Goal: Information Seeking & Learning: Learn about a topic

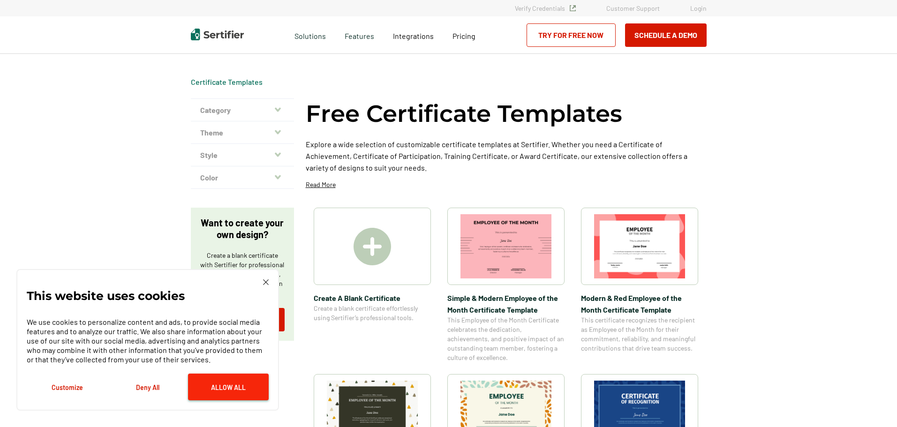
click at [236, 381] on button "Allow All" at bounding box center [228, 387] width 81 height 27
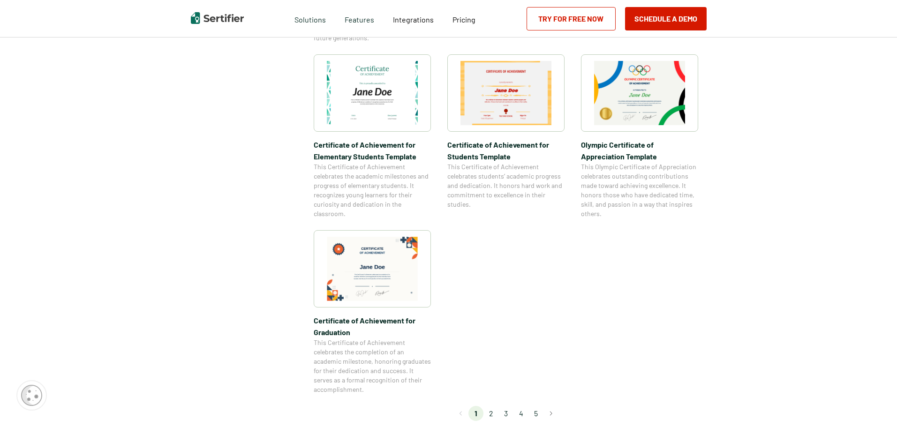
scroll to position [703, 0]
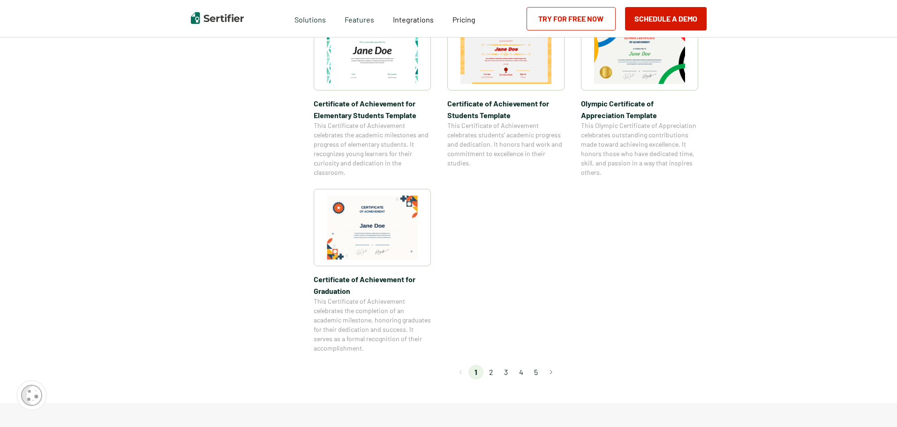
click at [493, 369] on li "2" at bounding box center [490, 372] width 15 height 15
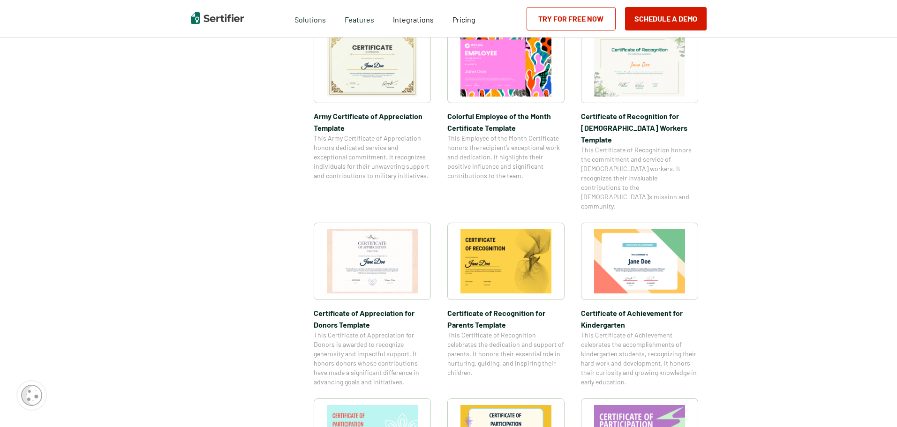
scroll to position [281, 0]
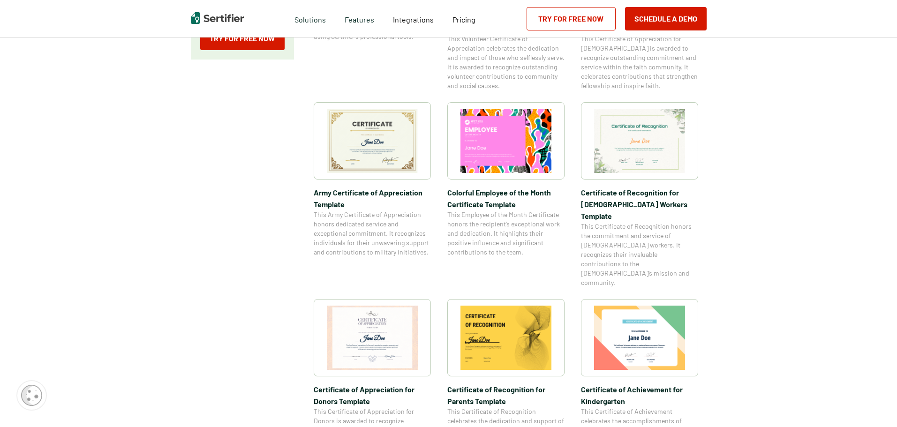
click at [366, 145] on img at bounding box center [372, 141] width 91 height 64
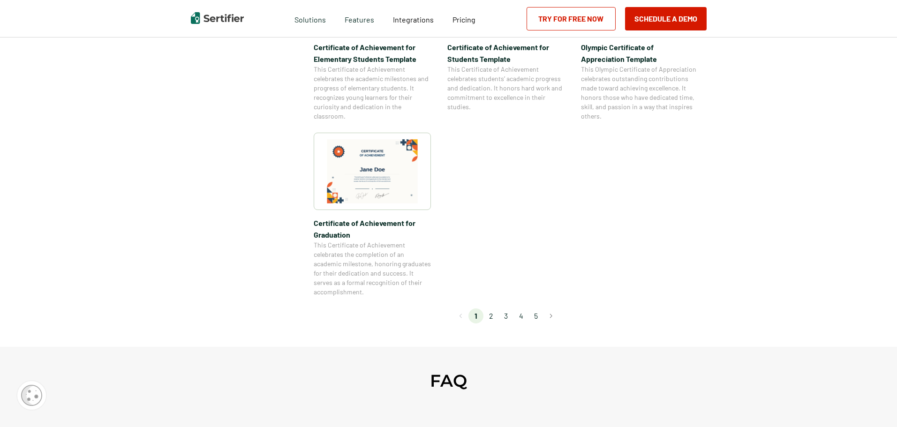
scroll to position [797, 0]
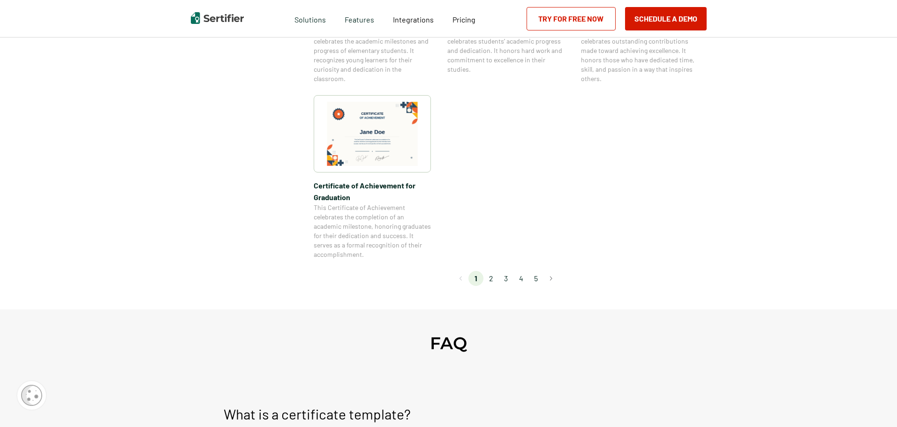
click at [505, 277] on li "3" at bounding box center [505, 278] width 15 height 15
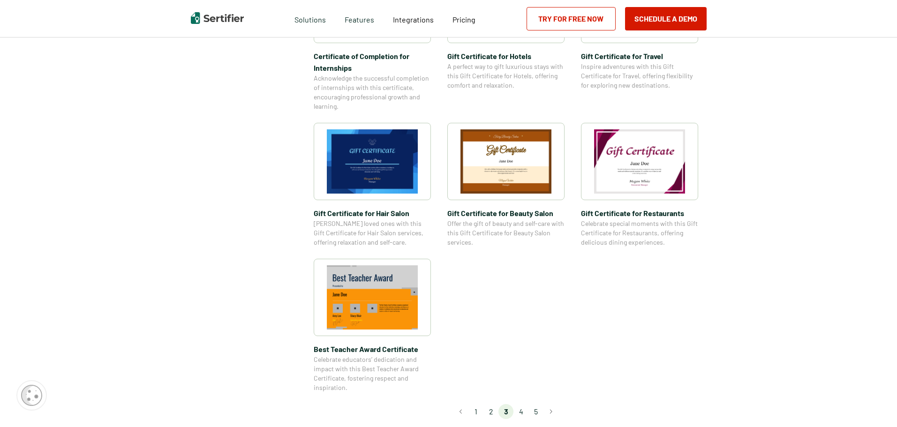
scroll to position [610, 0]
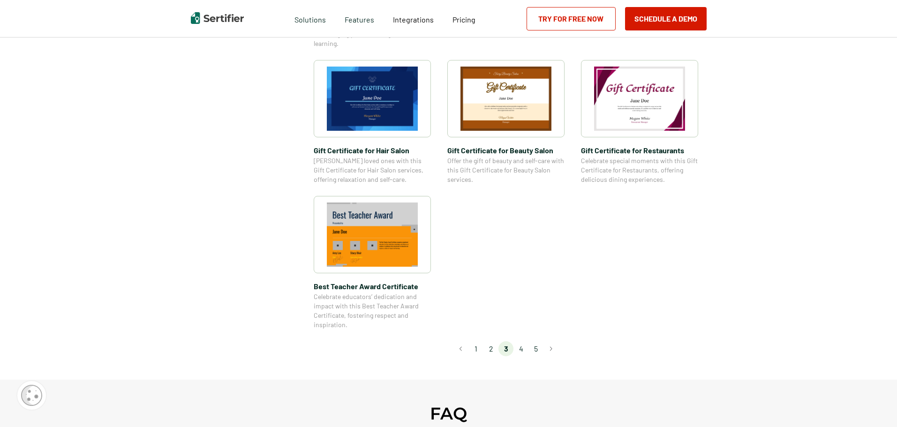
click at [520, 352] on li "4" at bounding box center [520, 348] width 15 height 15
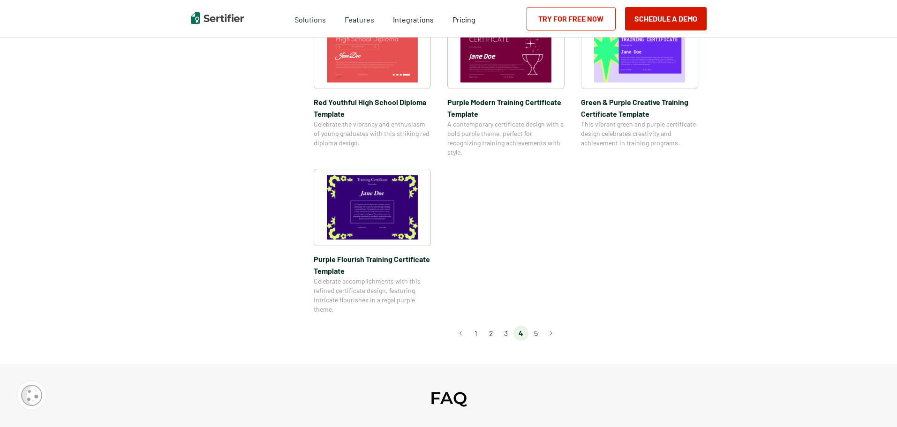
scroll to position [656, 0]
click at [537, 332] on li "5" at bounding box center [535, 332] width 15 height 15
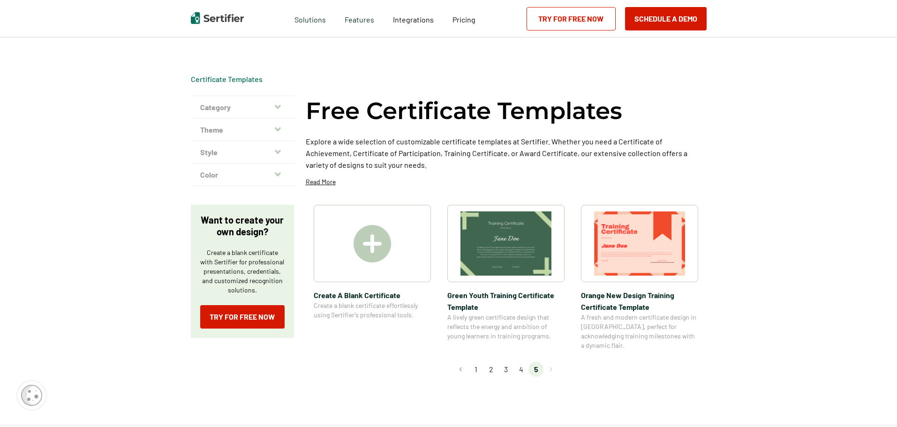
scroll to position [0, 0]
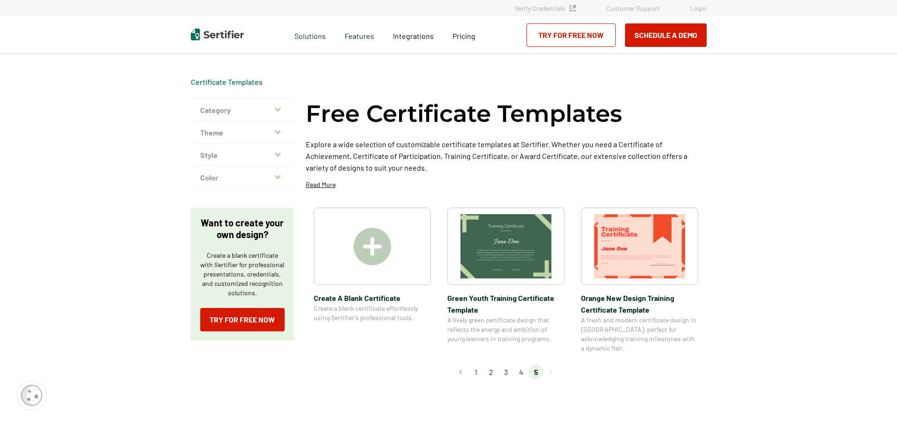
click at [479, 365] on li "1" at bounding box center [475, 372] width 15 height 15
